Goal: Task Accomplishment & Management: Use online tool/utility

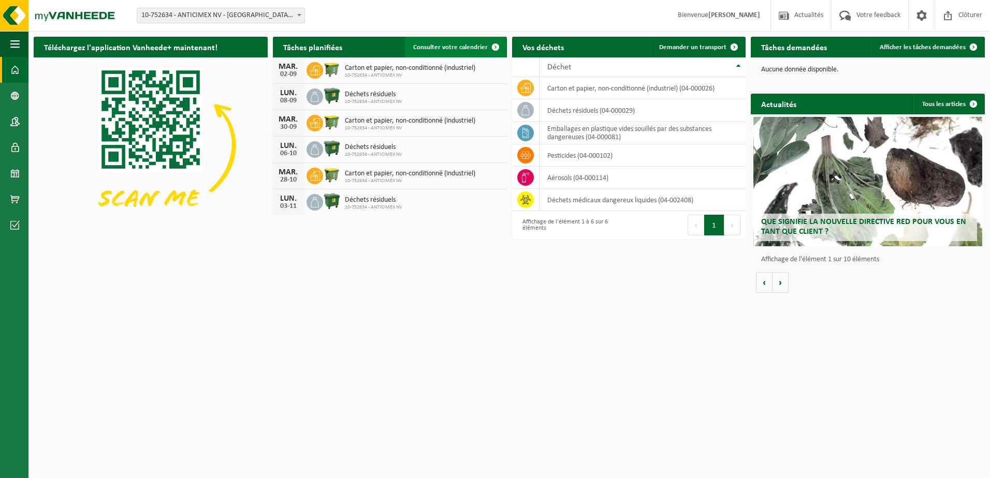
click at [482, 47] on span "Consulter votre calendrier" at bounding box center [450, 47] width 75 height 7
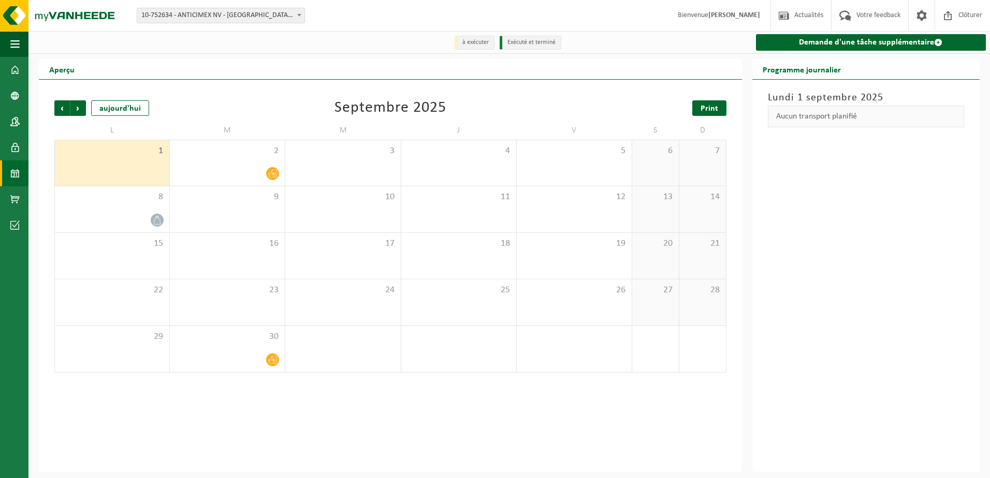
click at [712, 108] on span "Print" at bounding box center [709, 109] width 18 height 8
click at [80, 108] on span "Suivant" at bounding box center [78, 108] width 16 height 16
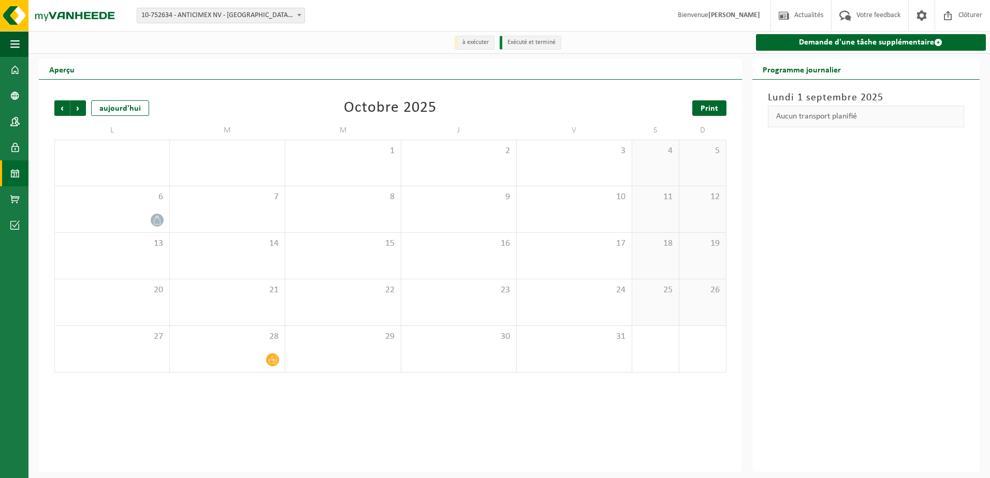
click at [712, 107] on span "Print" at bounding box center [709, 109] width 18 height 8
